Goal: Task Accomplishment & Management: Manage account settings

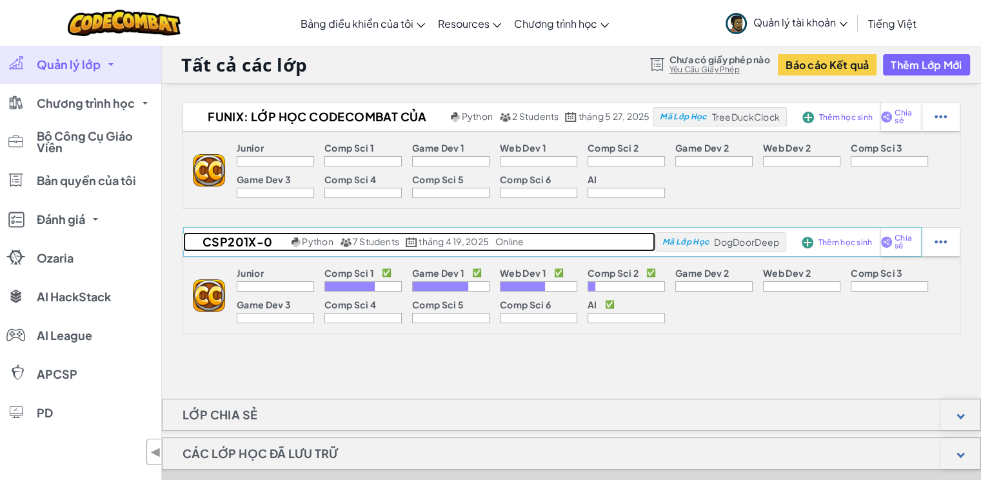
click at [385, 245] on span "7 Students" at bounding box center [376, 241] width 46 height 12
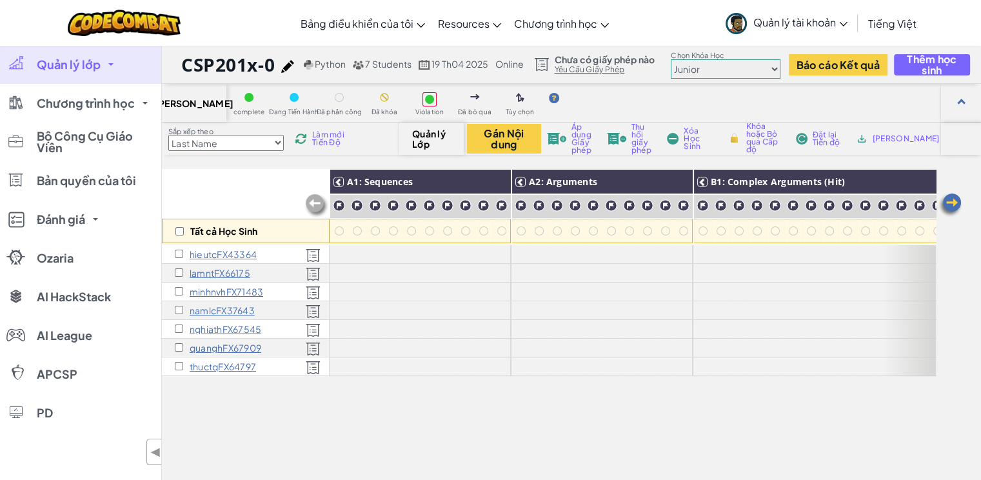
click at [217, 347] on p "quanghFX67909" at bounding box center [226, 348] width 72 height 10
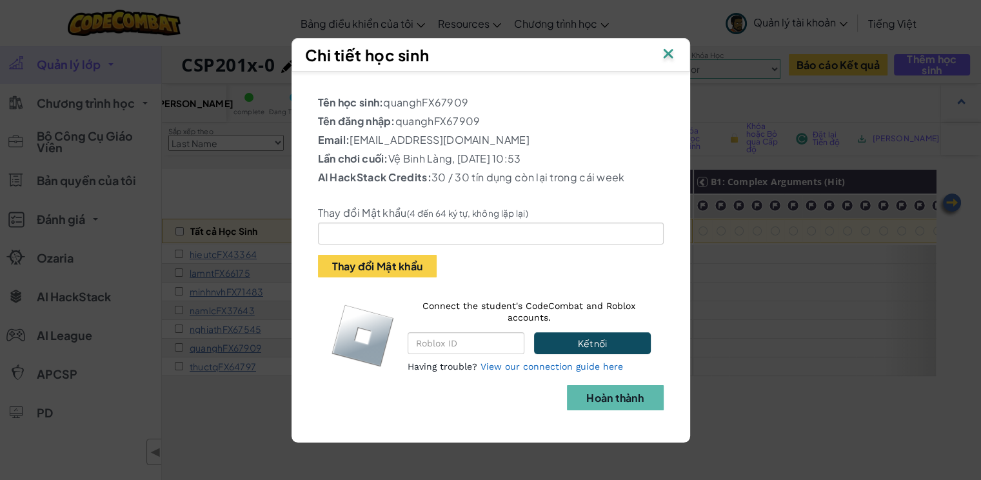
click at [674, 55] on img at bounding box center [668, 54] width 17 height 19
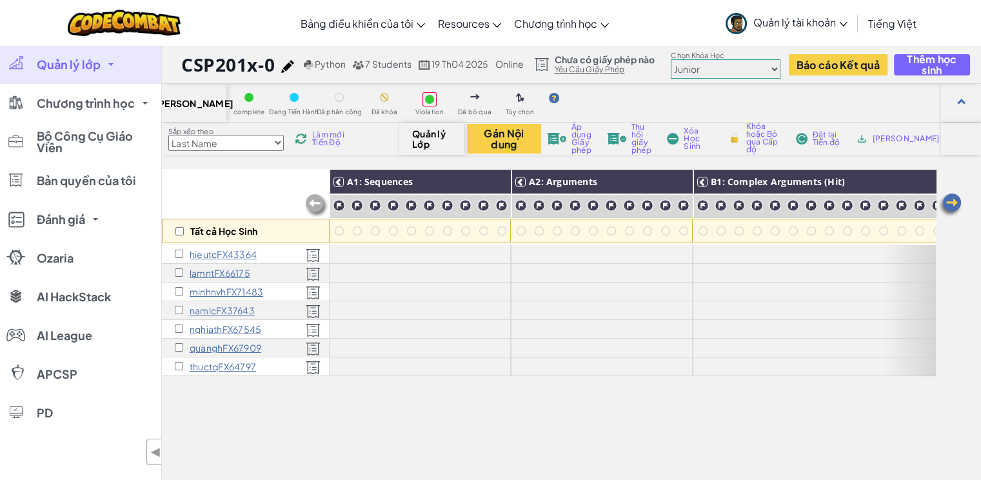
click at [443, 141] on span "Quản lý Lớp" at bounding box center [431, 138] width 38 height 21
click at [504, 137] on button "Gán Nội dung" at bounding box center [504, 139] width 74 height 30
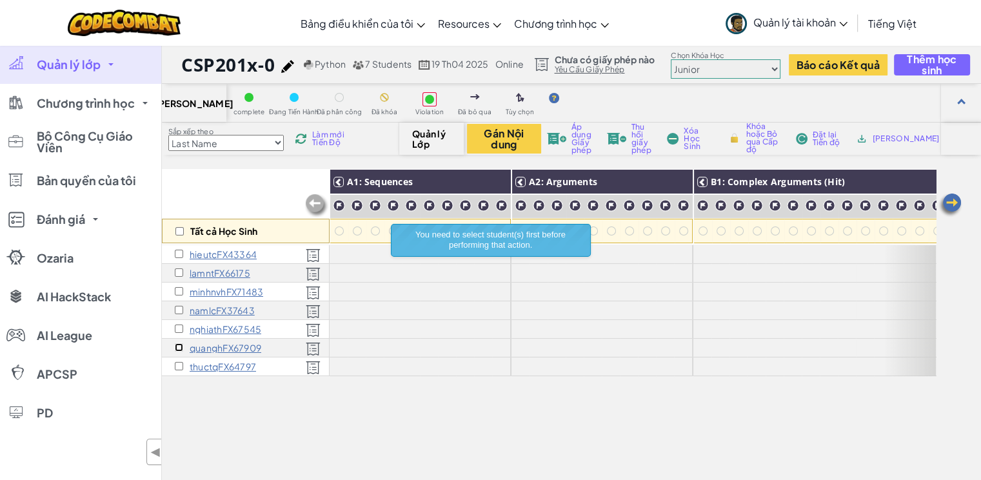
click at [179, 346] on input "checkbox" at bounding box center [179, 347] width 8 height 8
checkbox input "true"
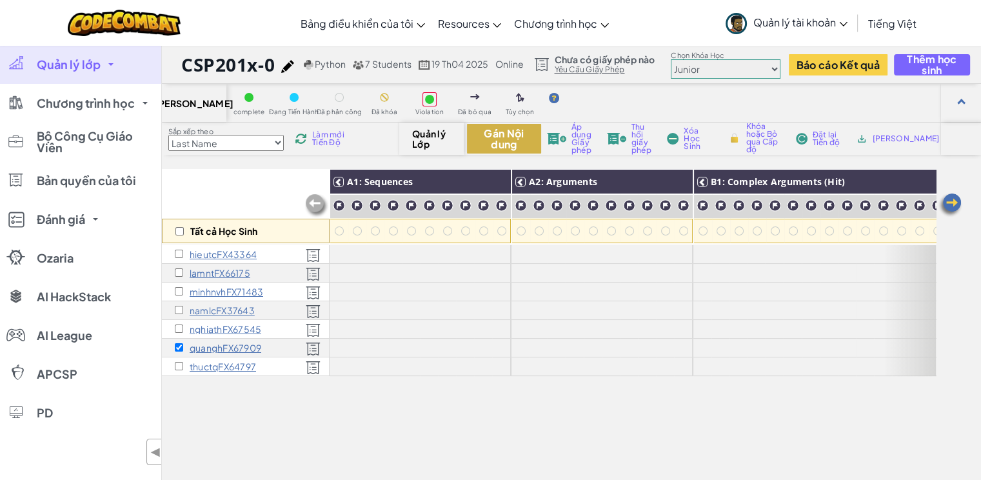
click at [505, 137] on button "Gán Nội dung" at bounding box center [504, 139] width 74 height 30
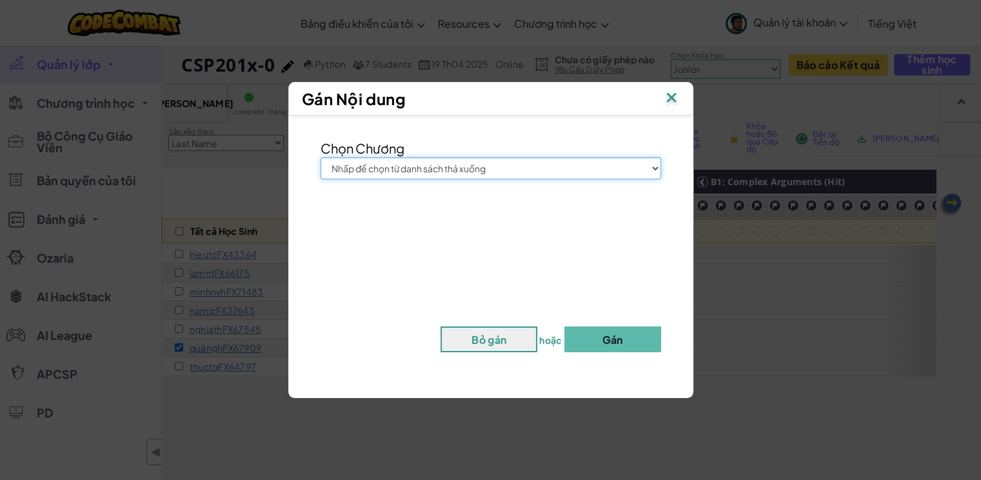
click at [482, 162] on select "Nhấp để chọn từ danh sách thả xuống Junior Giới thiệu chung về Khoa học máy tín…" at bounding box center [491, 168] width 341 height 22
select select "Computer Science 2"
click at [321, 157] on select "Nhấp để chọn từ danh sách thả xuống Junior Giới thiệu chung về Khoa học máy tín…" at bounding box center [491, 168] width 341 height 22
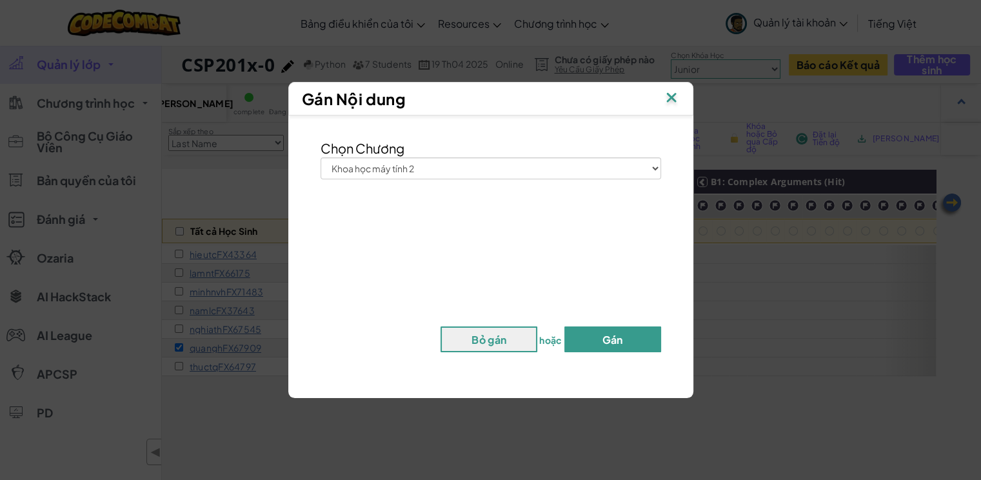
click at [609, 348] on button "Gán" at bounding box center [613, 339] width 97 height 26
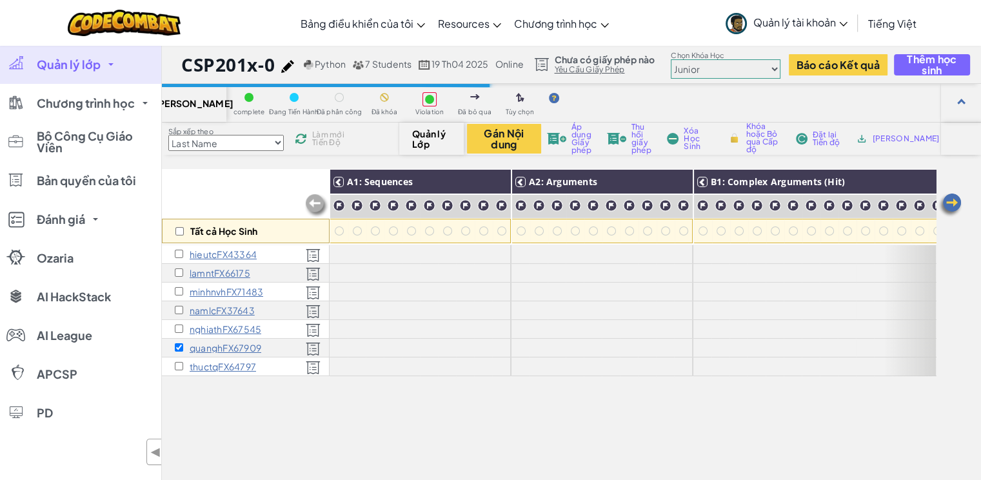
click at [836, 26] on span "Quản lý tài khoản" at bounding box center [801, 22] width 94 height 14
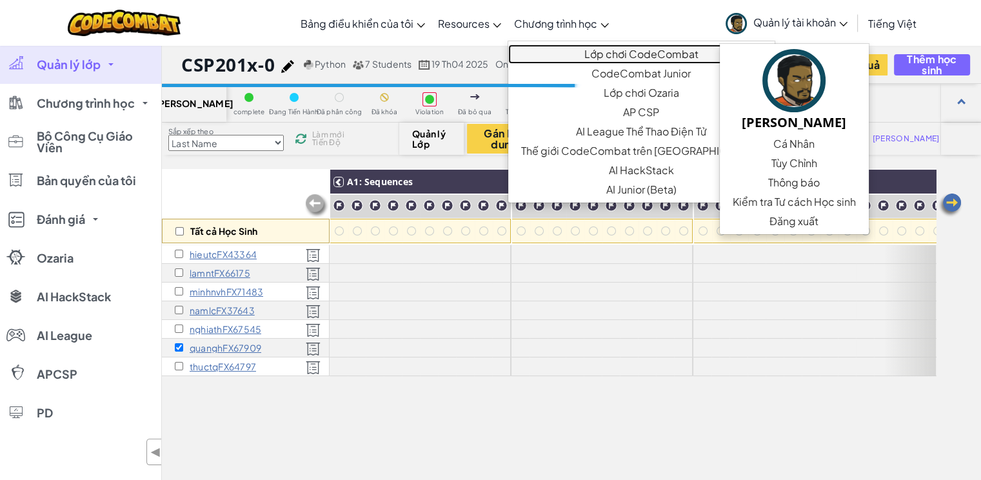
click at [623, 54] on link "Lớp chơi CodeCombat" at bounding box center [641, 54] width 266 height 19
checkbox input "false"
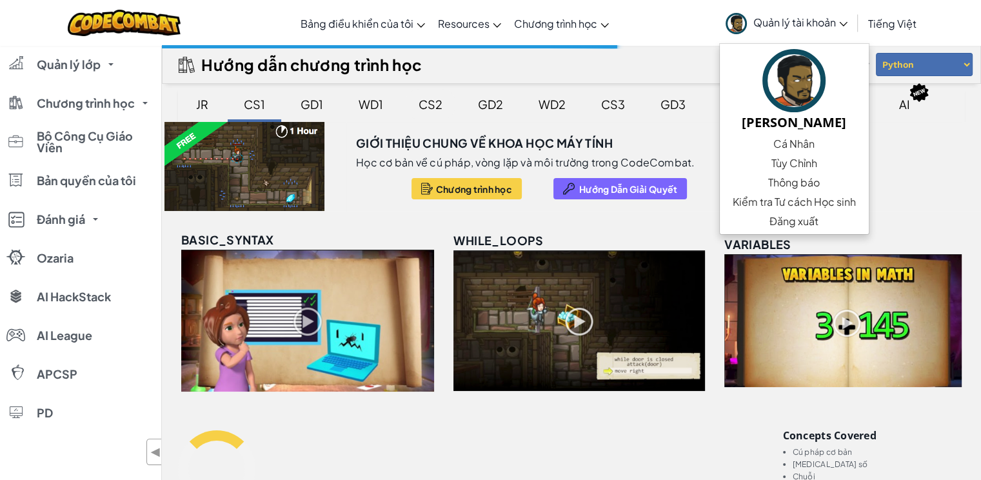
click at [418, 101] on div "CS2" at bounding box center [431, 104] width 50 height 30
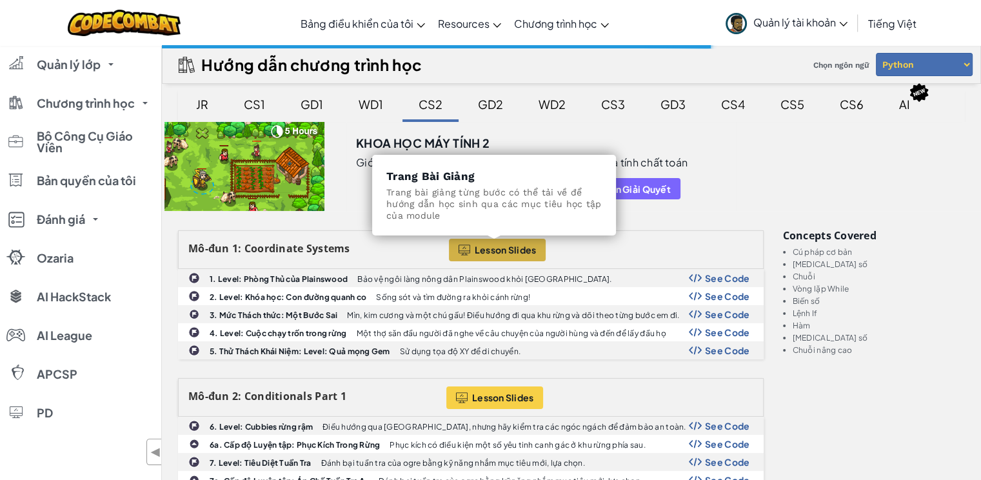
click at [524, 250] on span "Lesson Slides" at bounding box center [506, 250] width 62 height 10
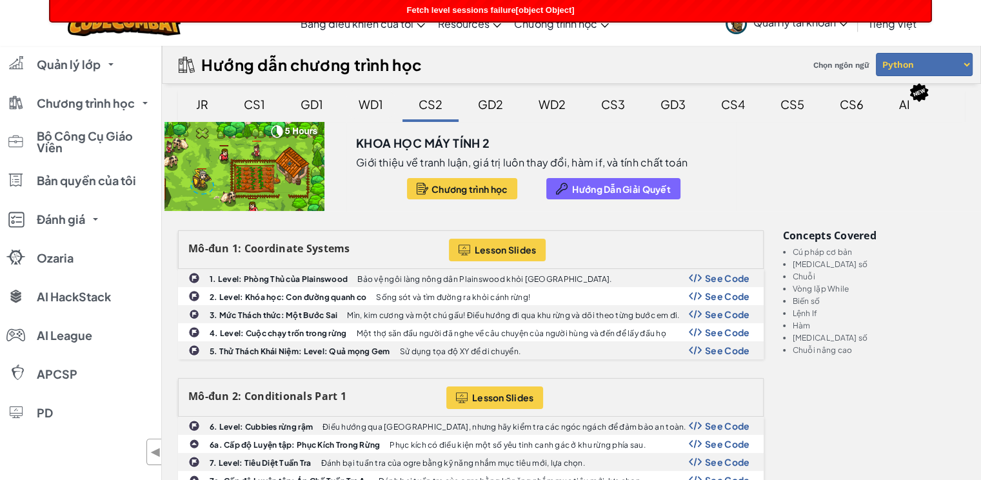
click at [386, 101] on div "WD1" at bounding box center [371, 104] width 50 height 30
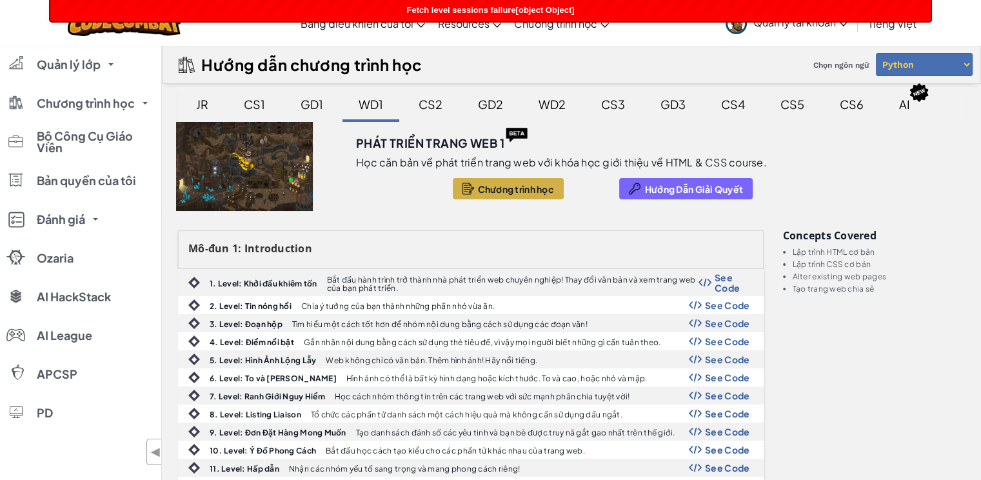
click at [911, 63] on select "Python JavaScript" at bounding box center [924, 64] width 97 height 23
click at [663, 54] on div "Hướng dẫn chương trình học Chọn ngôn ngữ Python JavaScript" at bounding box center [571, 64] width 819 height 39
click at [425, 108] on div "CS2" at bounding box center [431, 104] width 50 height 30
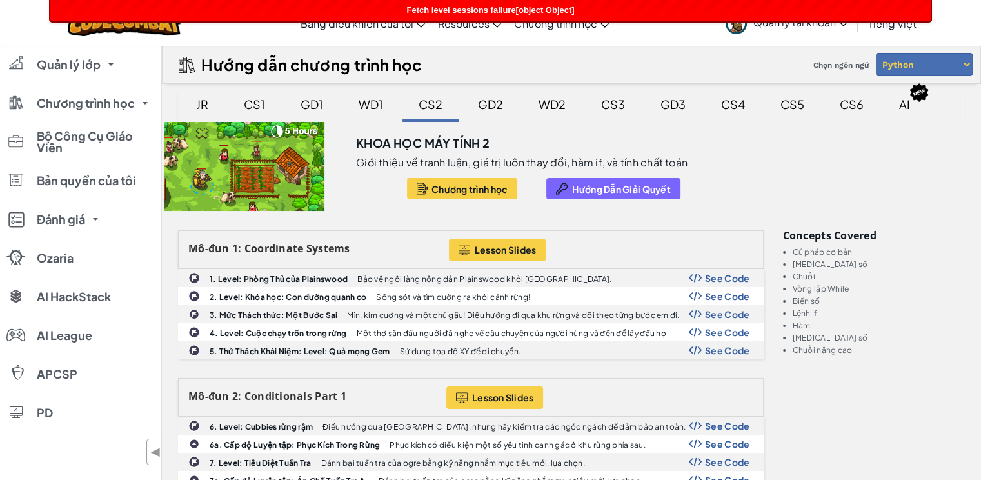
click at [843, 28] on link "Quản lý tài khoản" at bounding box center [786, 23] width 135 height 41
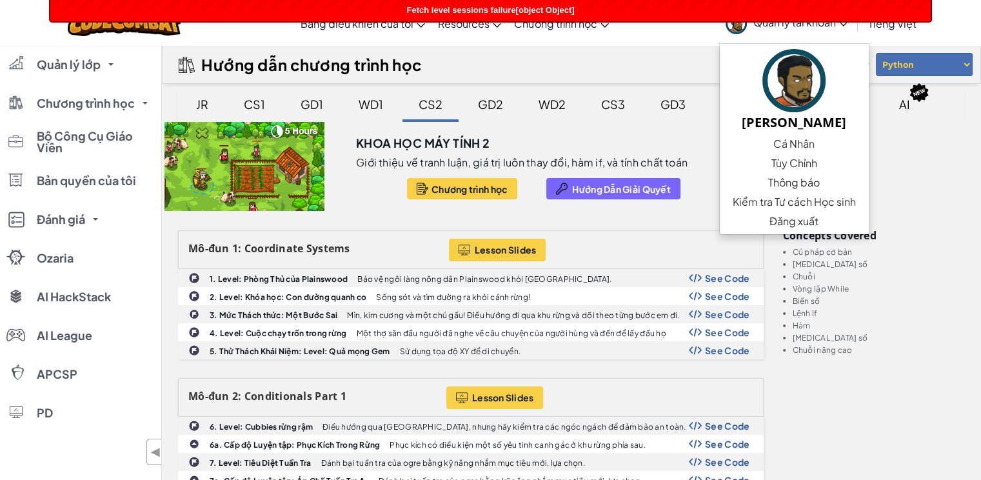
click at [890, 25] on span "Tiếng Việt" at bounding box center [892, 24] width 48 height 14
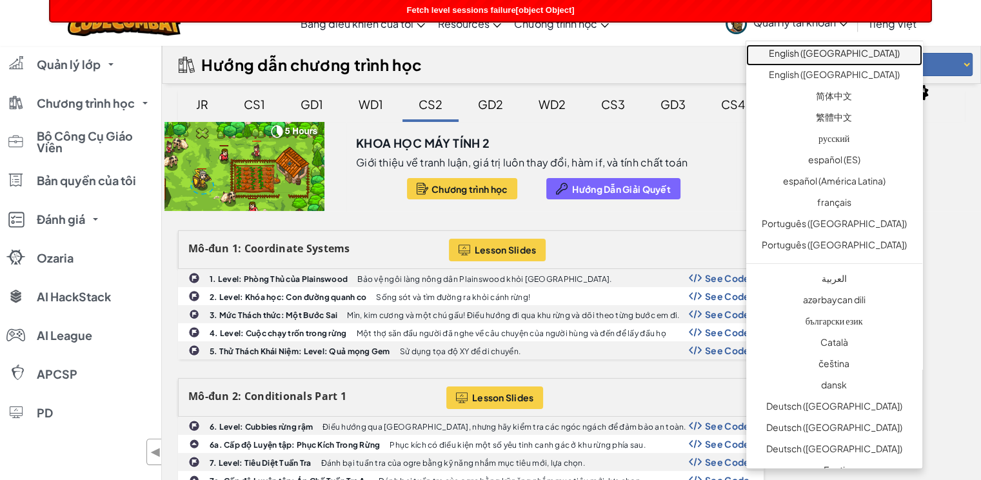
click at [862, 59] on link "English ([GEOGRAPHIC_DATA])" at bounding box center [834, 55] width 176 height 21
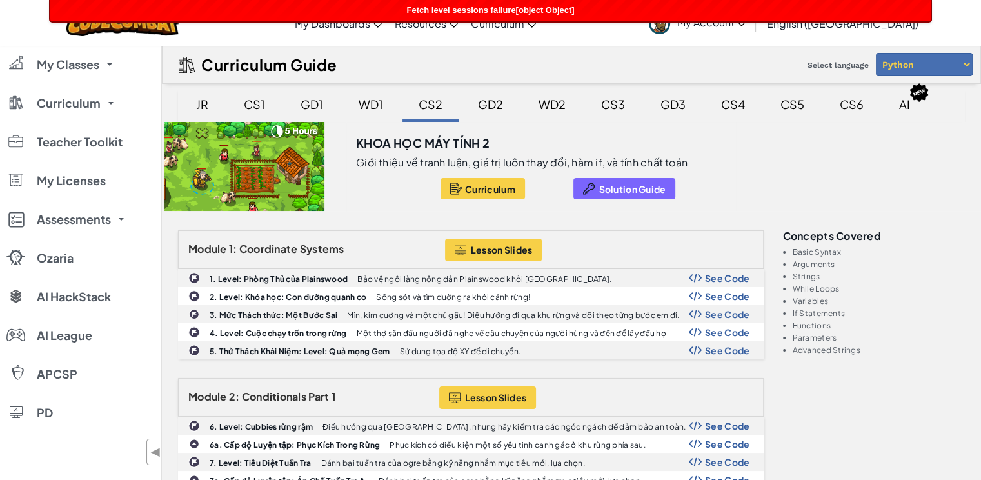
click at [880, 23] on span "English ([GEOGRAPHIC_DATA])" at bounding box center [842, 24] width 152 height 14
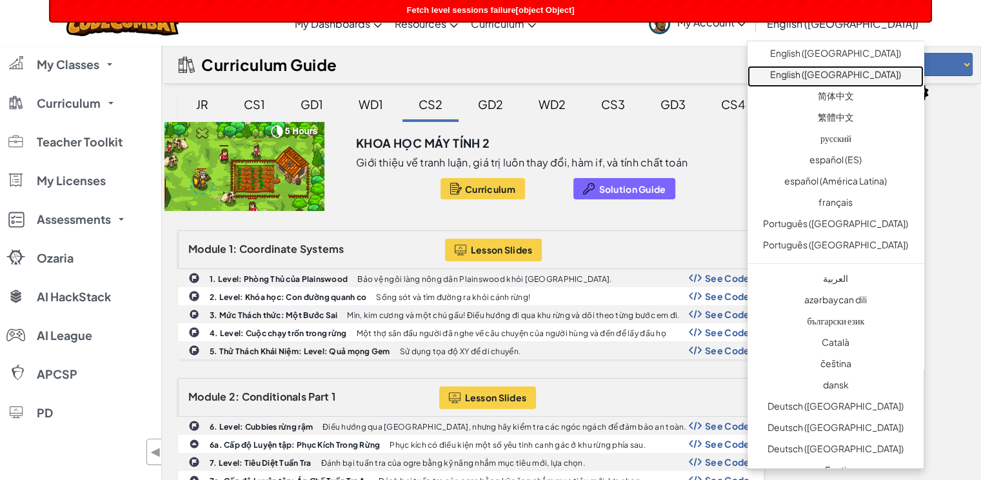
click at [842, 66] on link "English ([GEOGRAPHIC_DATA])" at bounding box center [836, 76] width 176 height 21
